Goal: Task Accomplishment & Management: Use online tool/utility

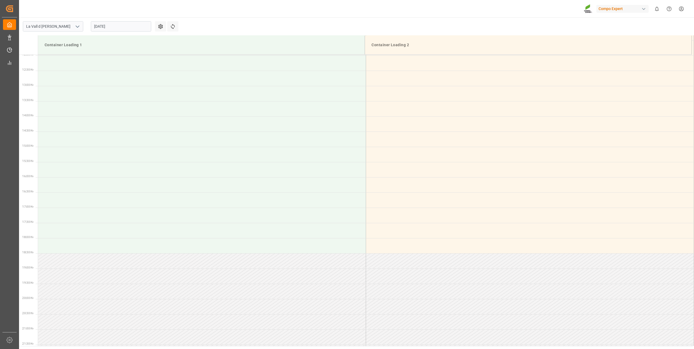
scroll to position [392, 0]
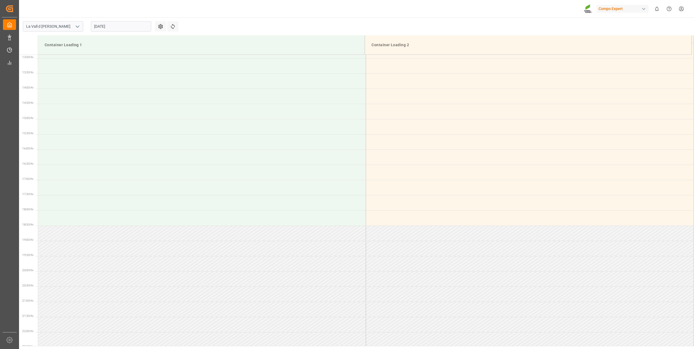
click at [241, 35] on main "[GEOGRAPHIC_DATA] [DATE] Settings Refresh Time Slots Container Loading 1 Contai…" at bounding box center [356, 181] width 674 height 329
click at [99, 26] on input "[DATE]" at bounding box center [121, 26] width 60 height 10
click at [165, 39] on button "Next Month" at bounding box center [164, 38] width 3 height 3
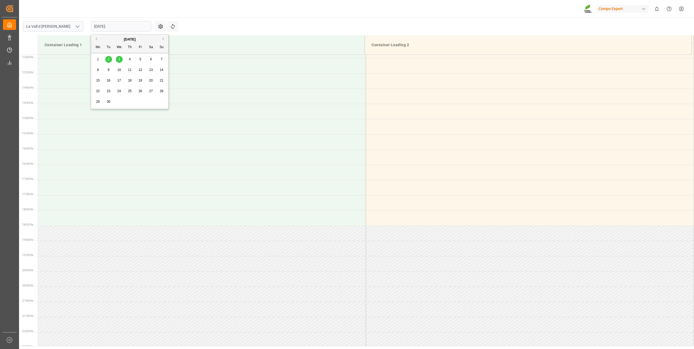
click at [121, 58] on div "3" at bounding box center [119, 59] width 7 height 7
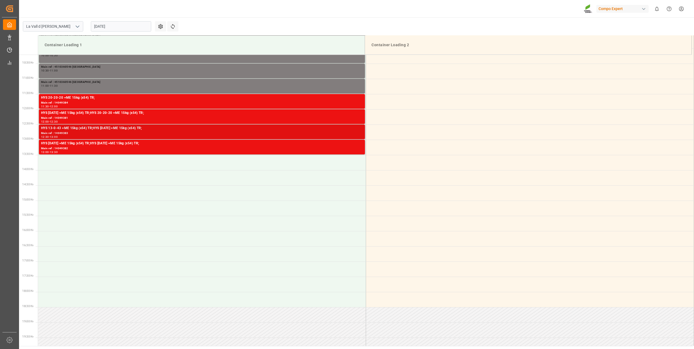
scroll to position [229, 0]
